Goal: Information Seeking & Learning: Learn about a topic

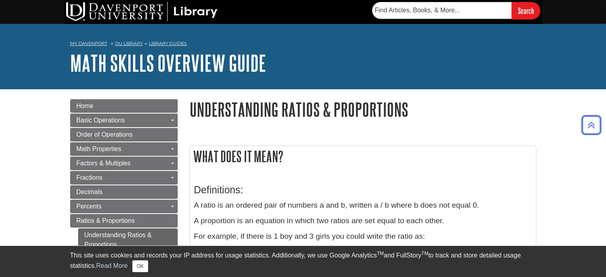
scroll to position [106, 0]
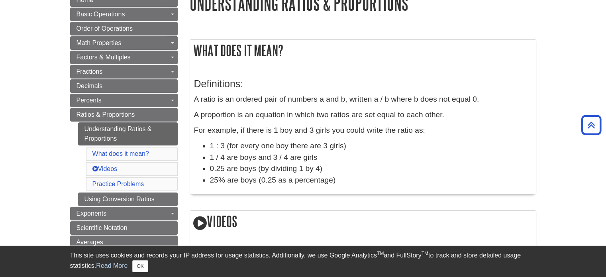
click at [289, 140] on li "1 : 3 (for every one boy there are 3 girls)" at bounding box center [371, 146] width 322 height 12
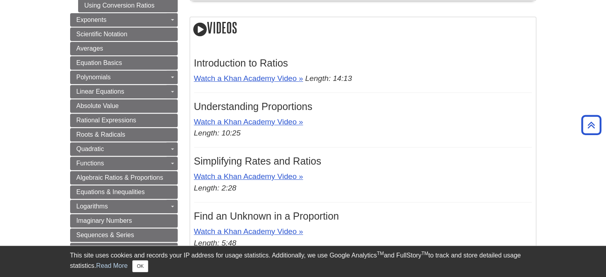
scroll to position [289, 0]
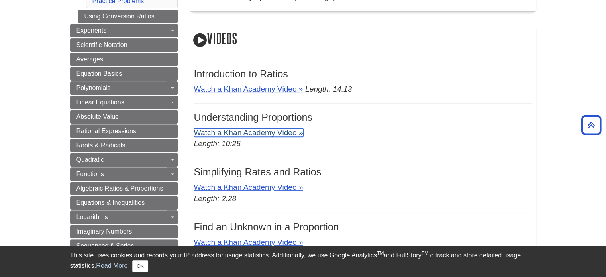
click at [290, 135] on link "Watch a Khan Academy Video »" at bounding box center [248, 132] width 109 height 8
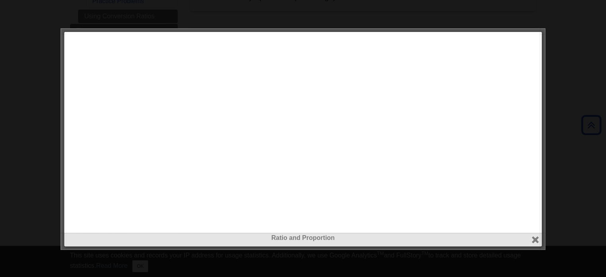
click at [0, 170] on div at bounding box center [303, 138] width 606 height 277
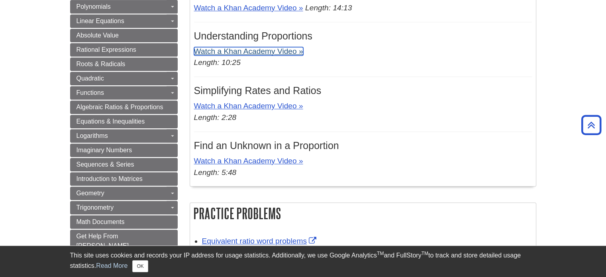
scroll to position [370, 0]
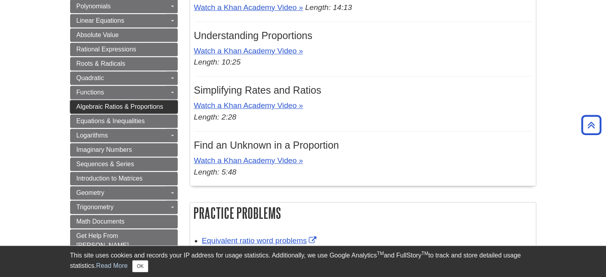
click at [151, 103] on span "Algebraic Ratios & Proportions" at bounding box center [119, 106] width 87 height 7
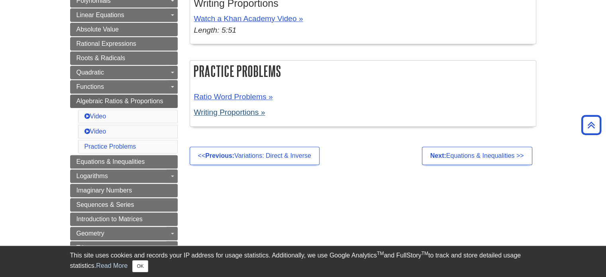
scroll to position [299, 0]
